Goal: Check status

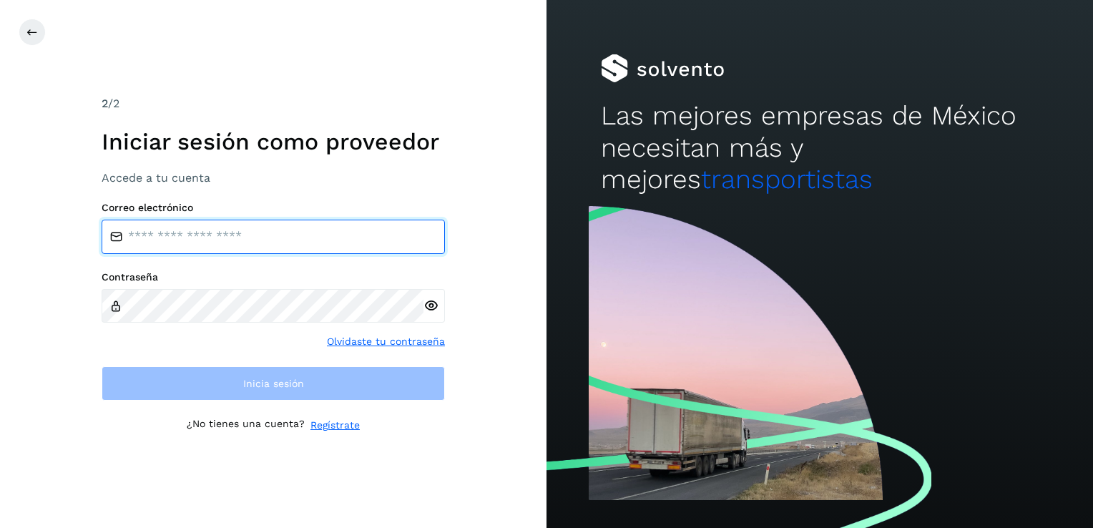
type input "**********"
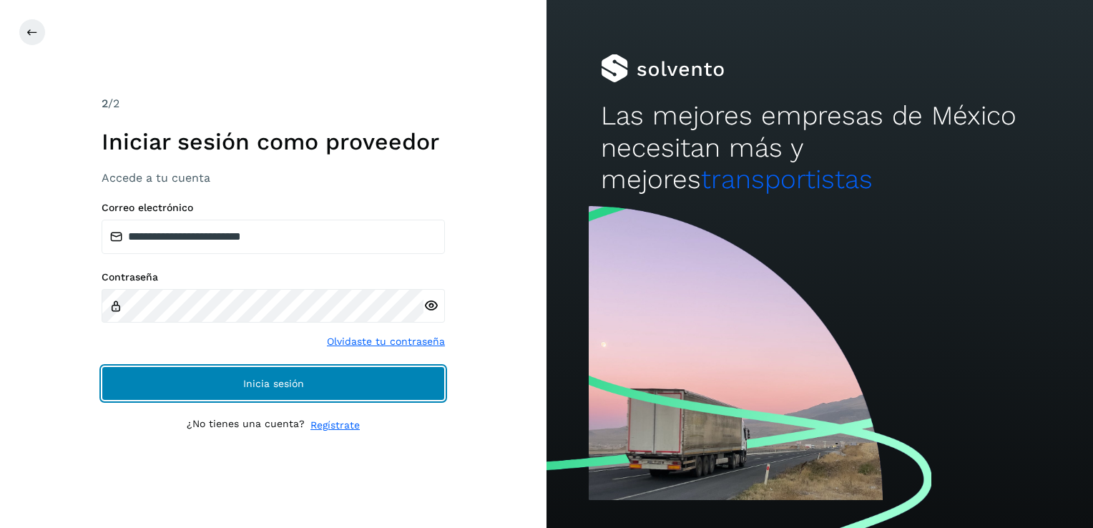
click at [402, 385] on button "Inicia sesión" at bounding box center [273, 383] width 343 height 34
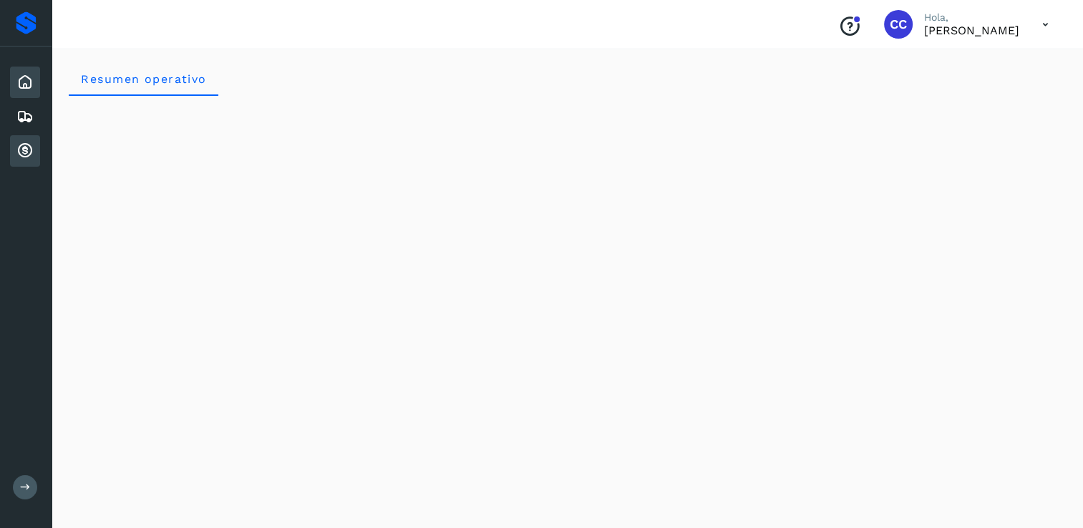
click at [31, 154] on icon at bounding box center [24, 150] width 17 height 17
click at [24, 147] on icon at bounding box center [24, 150] width 17 height 17
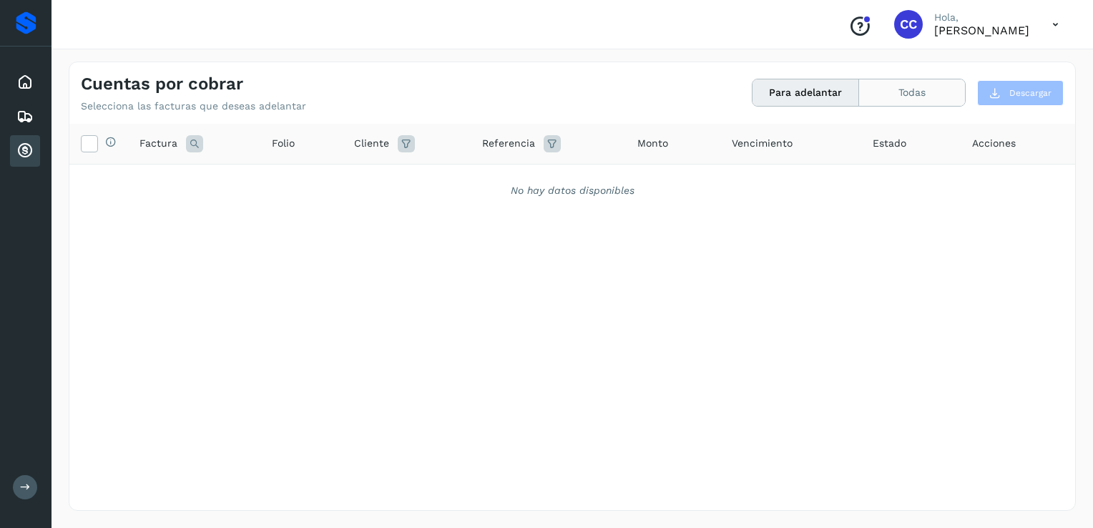
click at [914, 81] on button "Todas" at bounding box center [912, 92] width 106 height 26
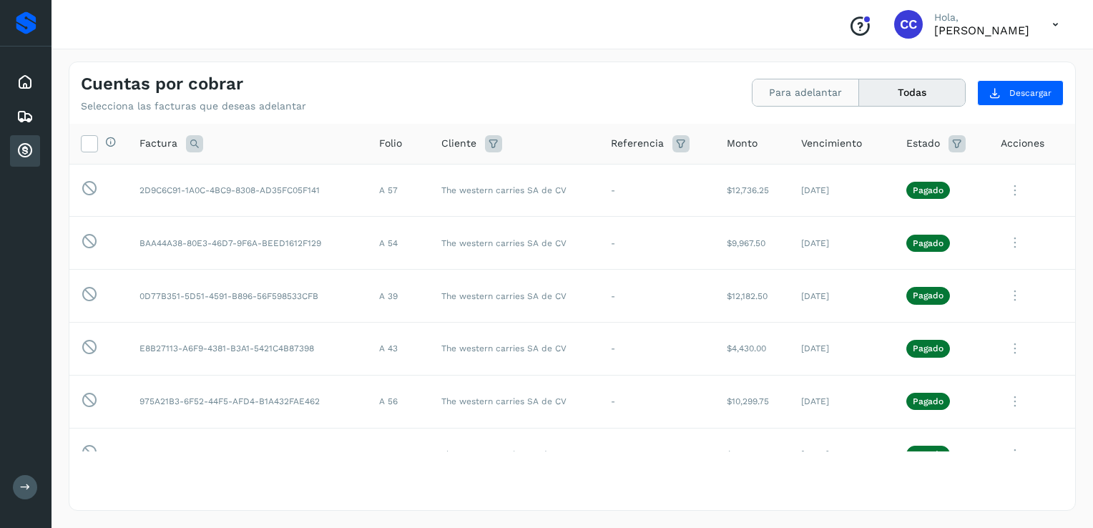
click at [824, 95] on button "Para adelantar" at bounding box center [806, 92] width 107 height 26
